Goal: Task Accomplishment & Management: Manage account settings

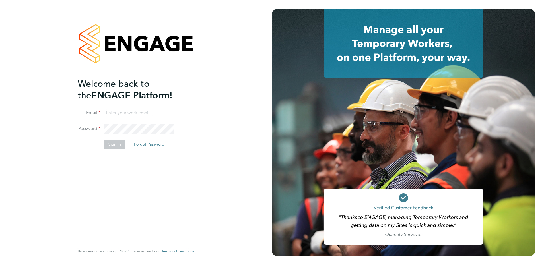
click at [119, 115] on input at bounding box center [139, 113] width 70 height 10
type input "matthew.soulsby@prsjobs.com"
click at [113, 144] on button "Sign In" at bounding box center [115, 144] width 22 height 9
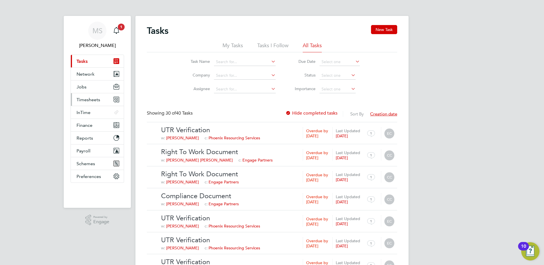
click at [85, 96] on button "Timesheets" at bounding box center [97, 99] width 53 height 13
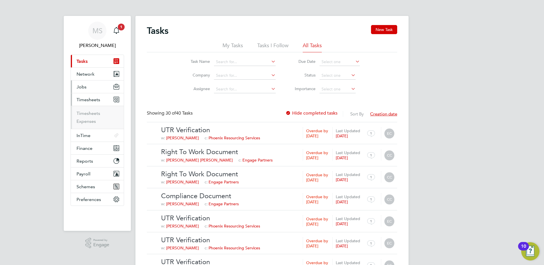
click at [84, 86] on span "Jobs" at bounding box center [81, 86] width 10 height 5
click at [90, 109] on link "Placements" at bounding box center [88, 108] width 24 height 5
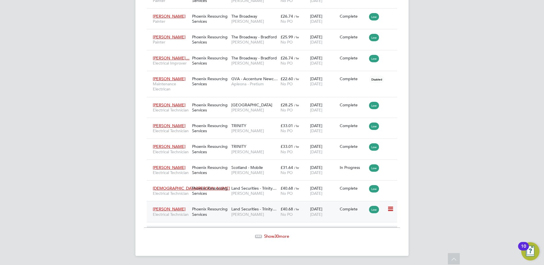
click at [210, 216] on div "Phoenix Resourcing Services" at bounding box center [209, 212] width 39 height 16
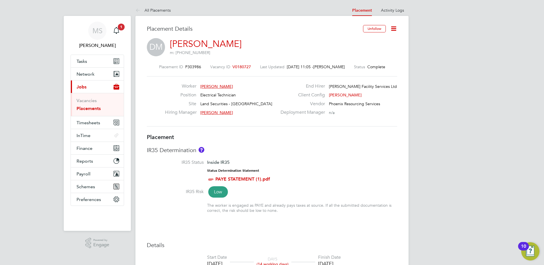
click at [393, 30] on icon at bounding box center [393, 28] width 7 height 7
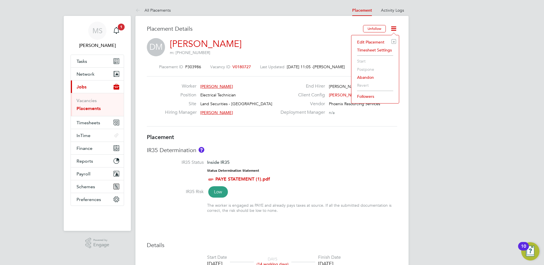
click at [373, 41] on li "Edit Placement e" at bounding box center [375, 42] width 42 height 8
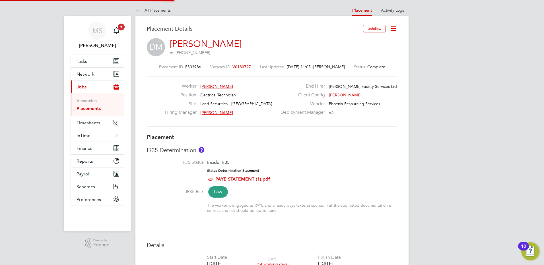
type input "Ryan McDermott"
type input "[DATE]"
type input "08:00"
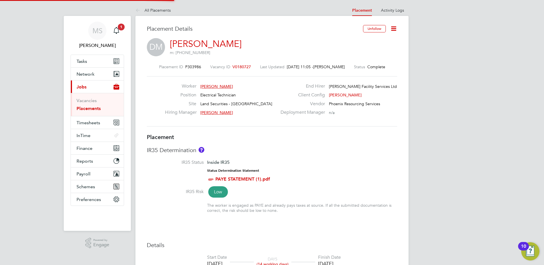
type input "18:00"
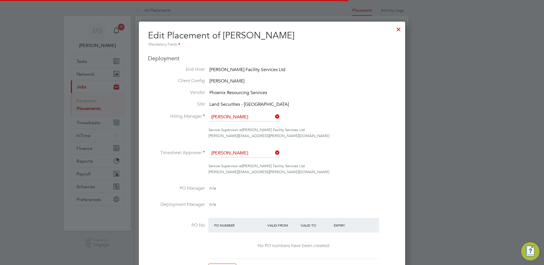
scroll to position [3, 3]
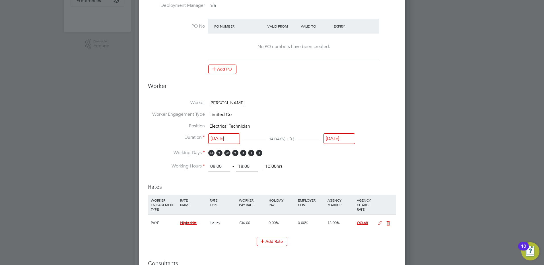
click at [336, 133] on input "[DATE]" at bounding box center [339, 138] width 32 height 11
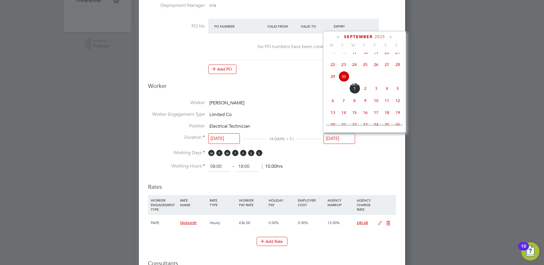
click at [377, 106] on span "10" at bounding box center [375, 100] width 11 height 11
type input "[DATE]"
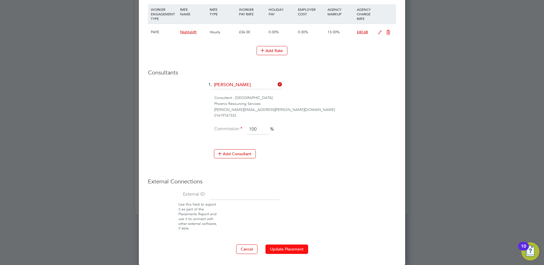
click at [287, 249] on button "Update Placement" at bounding box center [286, 249] width 43 height 9
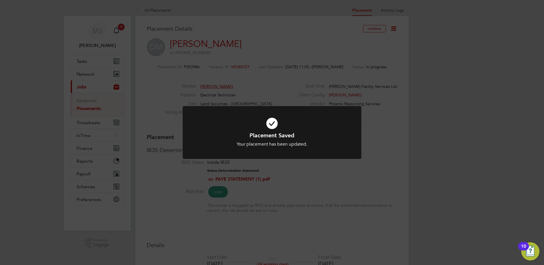
drag, startPoint x: 342, startPoint y: 102, endPoint x: 360, endPoint y: 86, distance: 24.2
click at [345, 99] on div "Placement Saved Your placement has been updated. Cancel Okay" at bounding box center [272, 132] width 544 height 265
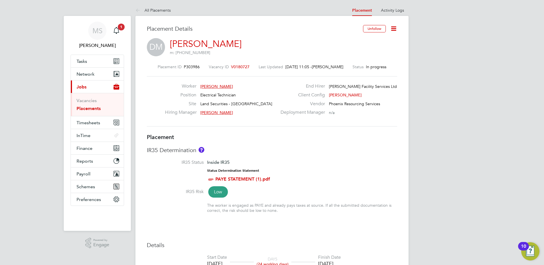
click at [392, 30] on icon at bounding box center [393, 28] width 7 height 7
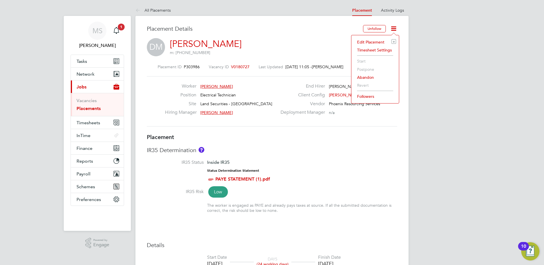
click at [366, 94] on li "Followers" at bounding box center [375, 96] width 42 height 8
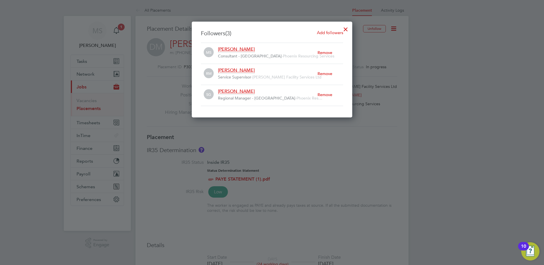
click at [344, 29] on div at bounding box center [345, 28] width 10 height 10
